Goal: Information Seeking & Learning: Learn about a topic

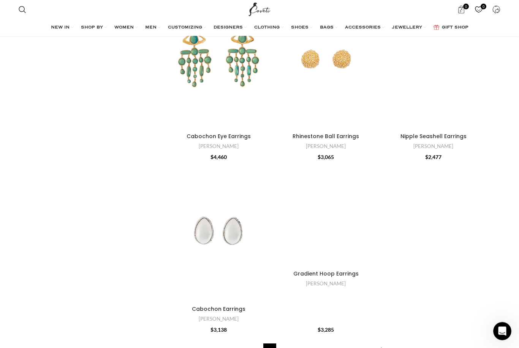
scroll to position [2511, 0]
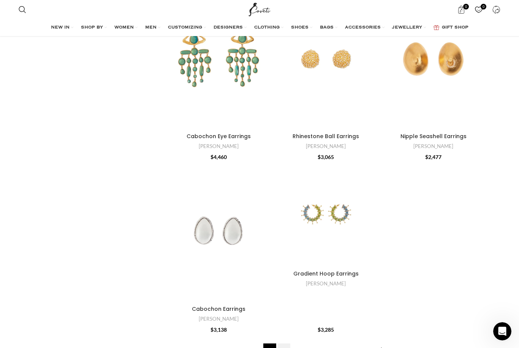
click at [284, 344] on link "2" at bounding box center [283, 350] width 13 height 13
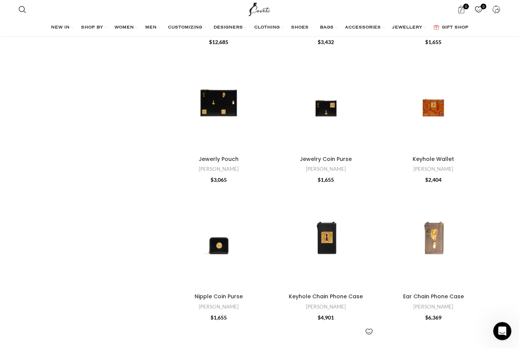
scroll to position [2288, 0]
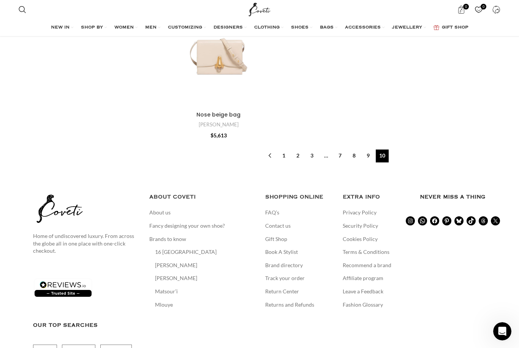
scroll to position [2003, 0]
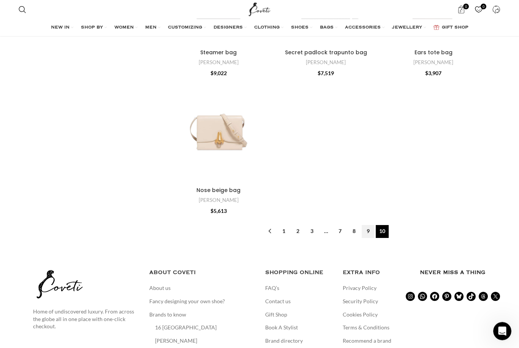
click at [368, 226] on link "9" at bounding box center [368, 232] width 13 height 13
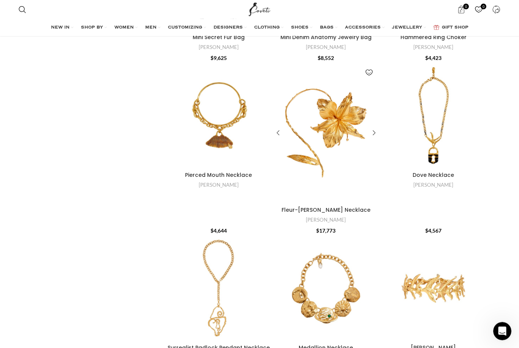
scroll to position [1308, 0]
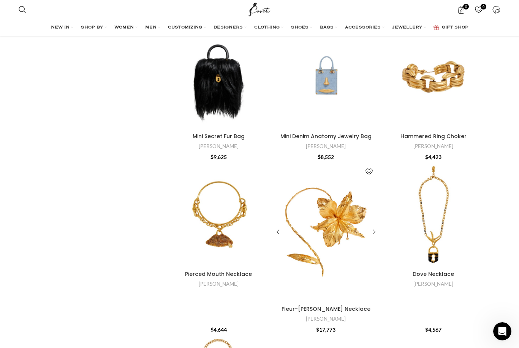
click at [374, 227] on div "Fleur-De-Lis Necklace" at bounding box center [372, 232] width 11 height 11
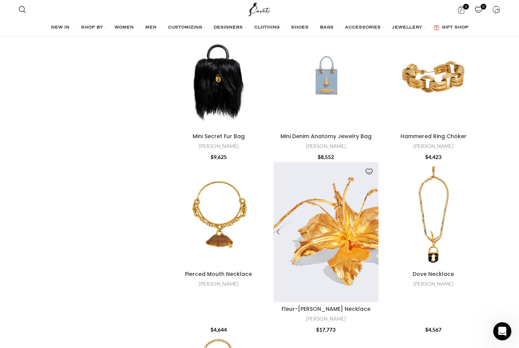
click at [374, 227] on div "Fleur-De-Lis Necklace" at bounding box center [372, 232] width 11 height 11
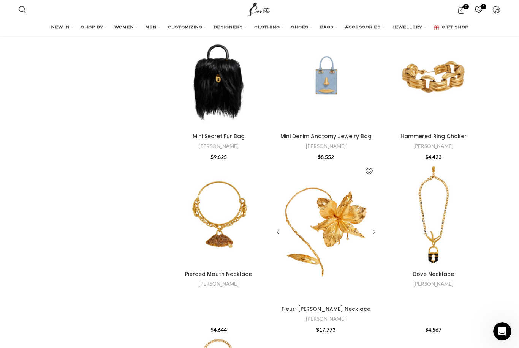
click at [374, 227] on div "Fleur-De-Lis Necklace" at bounding box center [372, 232] width 11 height 11
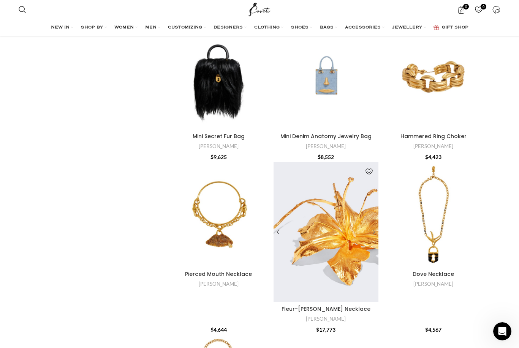
click at [374, 227] on div "Fleur-De-Lis Necklace" at bounding box center [372, 232] width 11 height 11
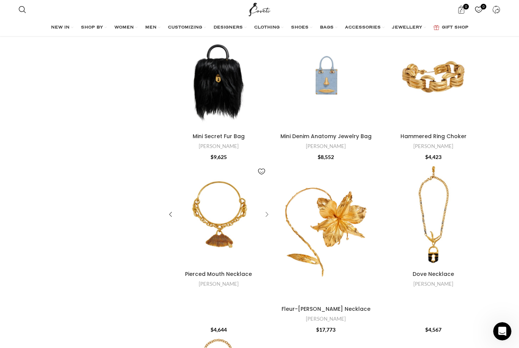
click at [267, 209] on div "Pierced Mouth Necklace" at bounding box center [265, 214] width 11 height 11
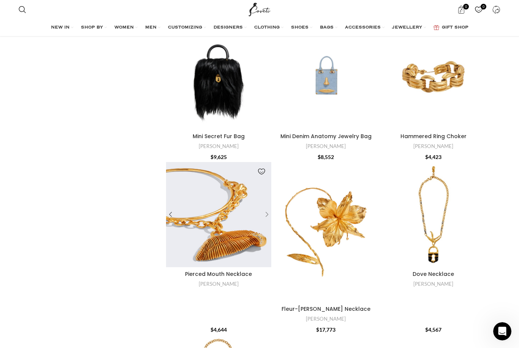
click at [267, 219] on div "Pierced Mouth Necklace" at bounding box center [265, 214] width 11 height 11
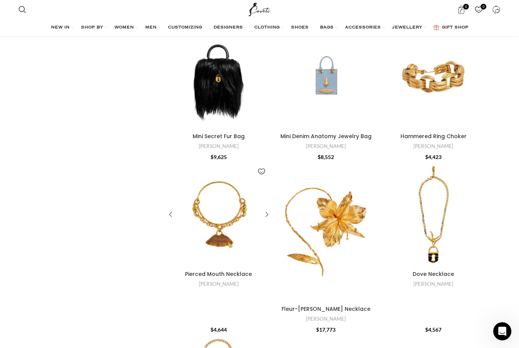
click at [267, 219] on div "Pierced Mouth Necklace" at bounding box center [245, 214] width 52 height 105
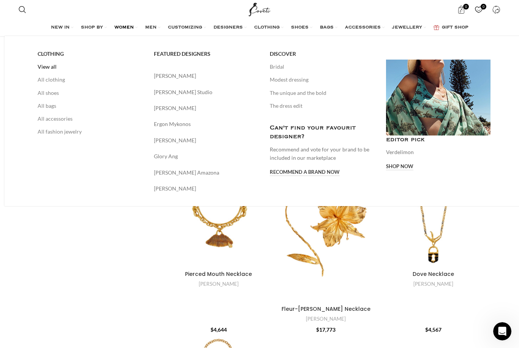
click at [52, 66] on link "View all" at bounding box center [90, 66] width 105 height 13
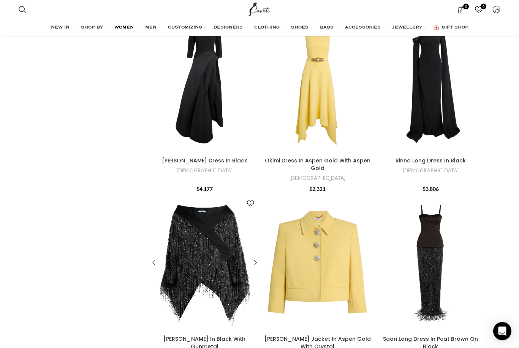
scroll to position [308, 0]
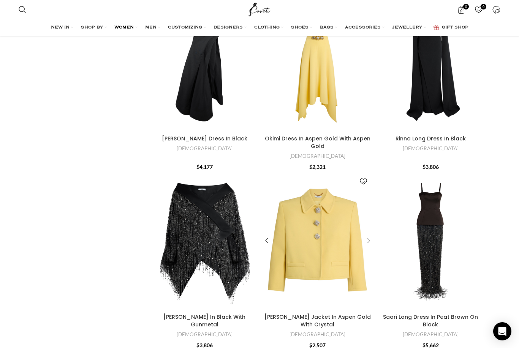
click at [371, 236] on div "Arata Jacket In Aspen Gold With Crystal" at bounding box center [367, 241] width 11 height 11
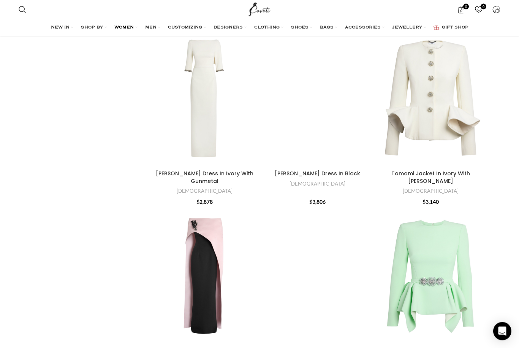
scroll to position [2971, 0]
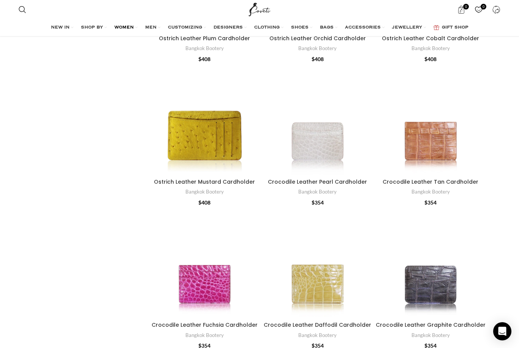
scroll to position [1145, 0]
